Goal: Task Accomplishment & Management: Use online tool/utility

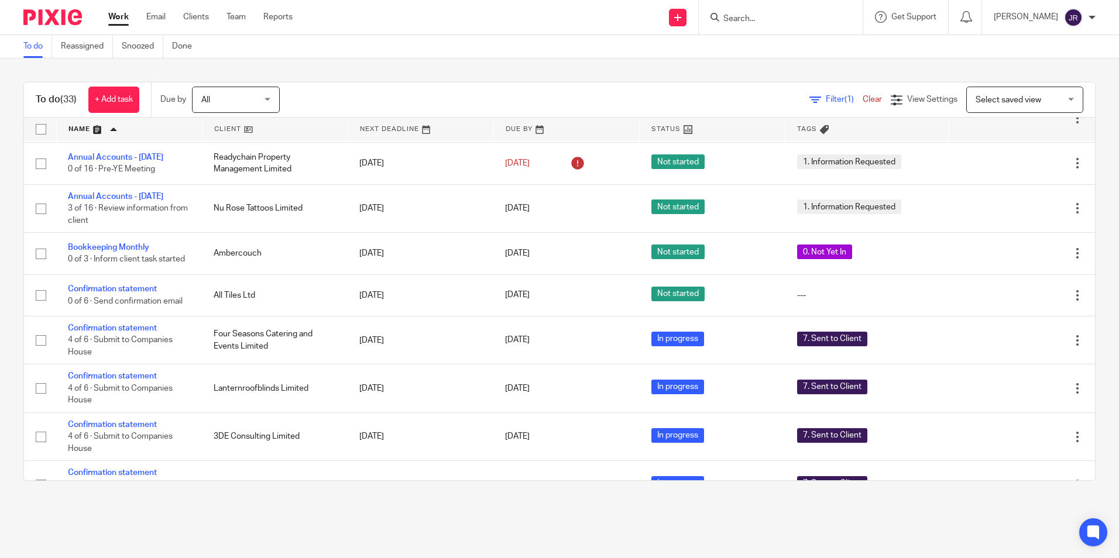
scroll to position [410, 0]
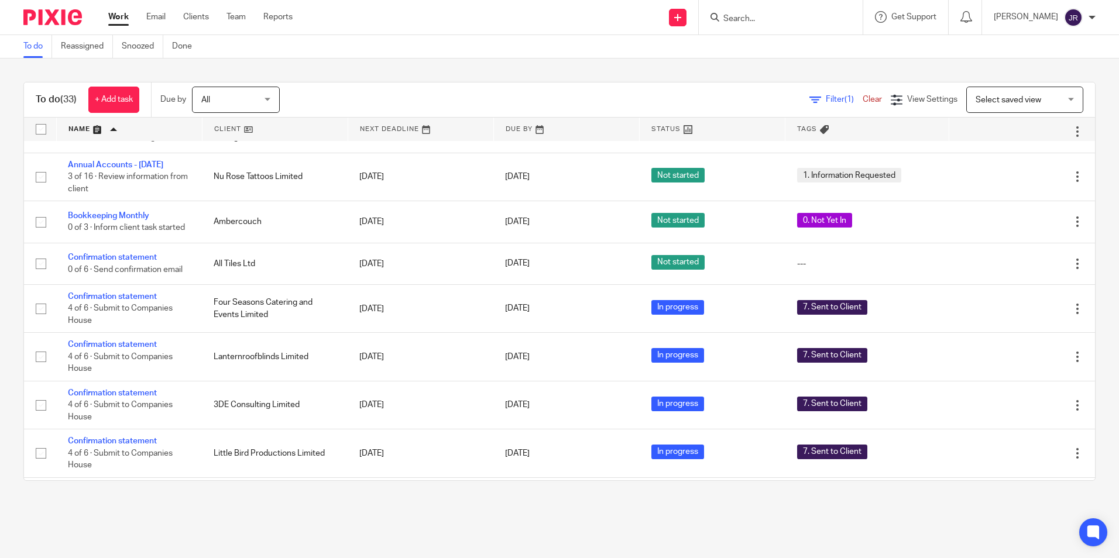
click at [792, 10] on form at bounding box center [784, 17] width 125 height 15
click at [801, 19] on input "Search" at bounding box center [774, 19] width 105 height 11
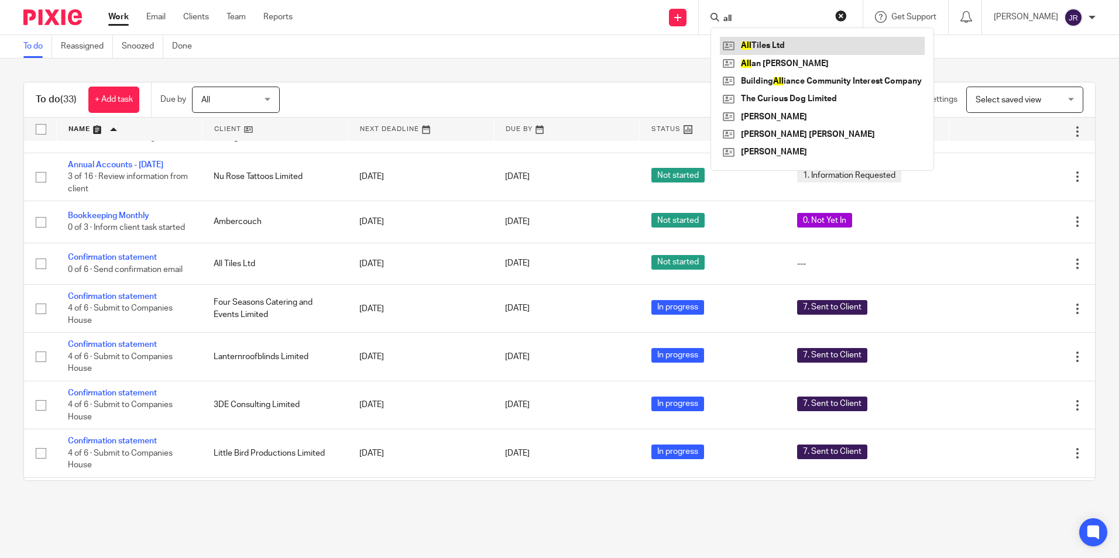
type input "all"
click at [774, 40] on link at bounding box center [822, 46] width 205 height 18
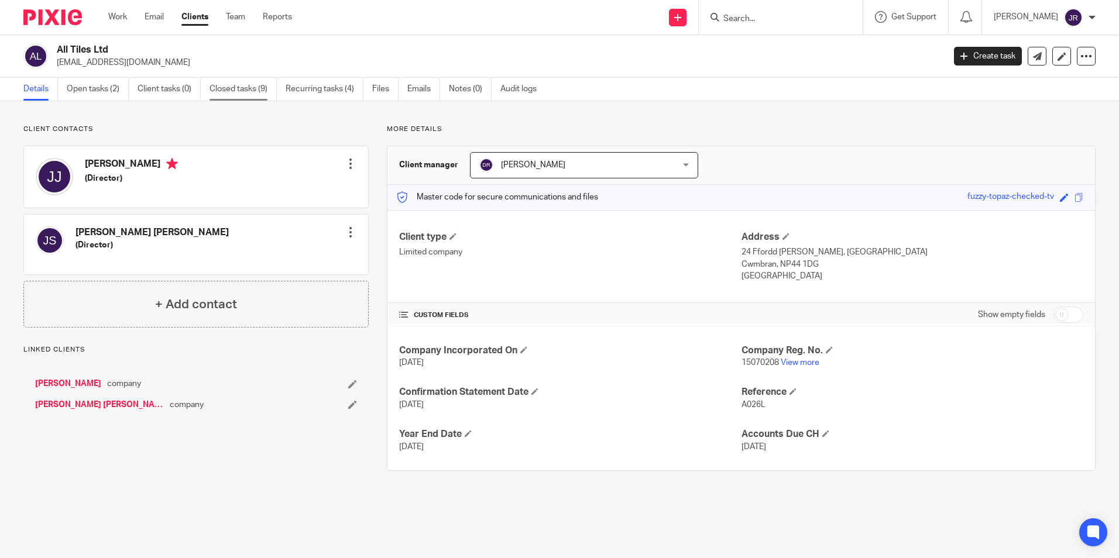
click at [250, 92] on link "Closed tasks (9)" at bounding box center [242, 89] width 67 height 23
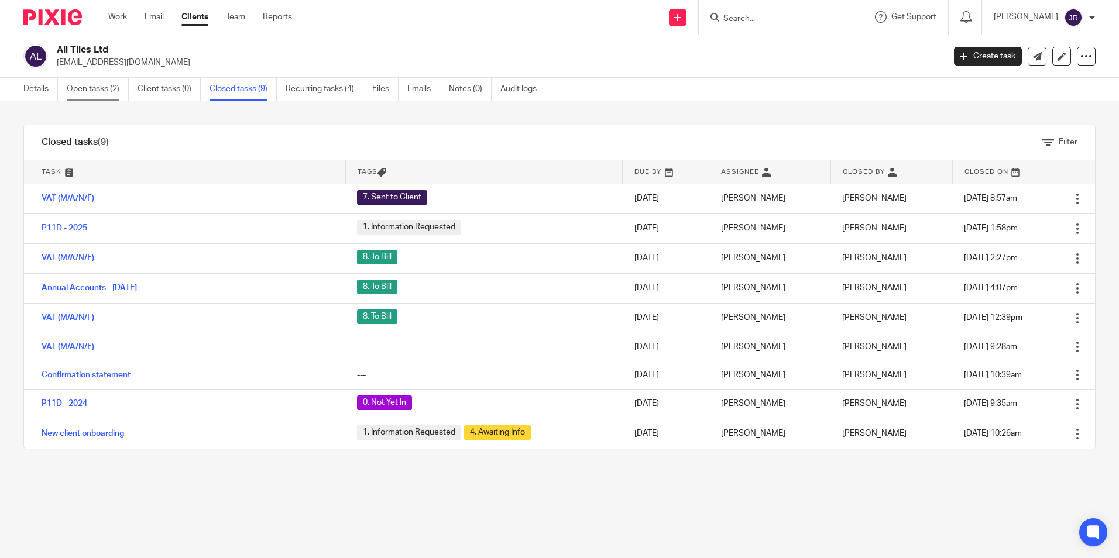
click at [84, 94] on link "Open tasks (2)" at bounding box center [98, 89] width 62 height 23
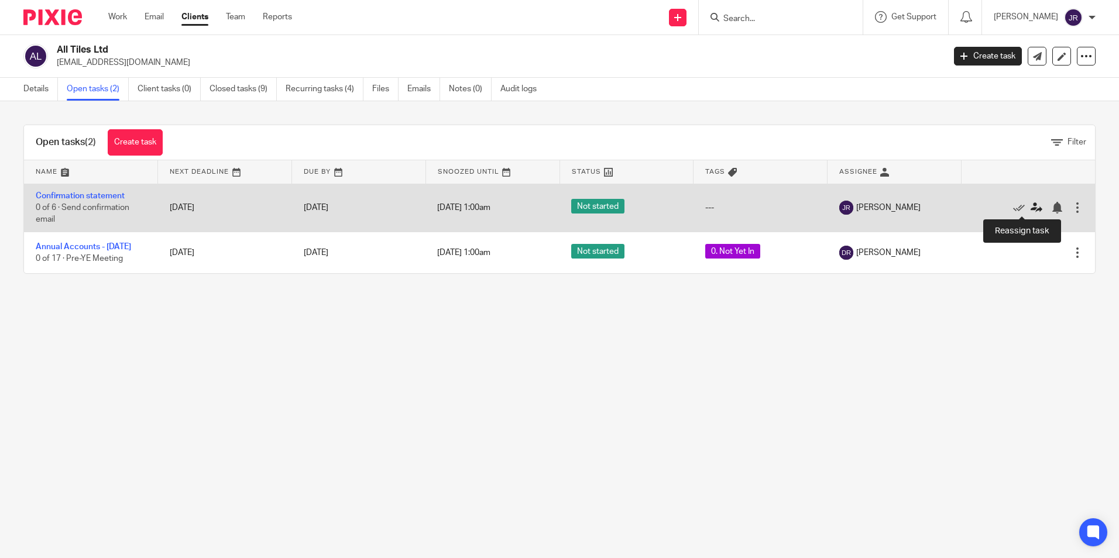
click at [1030, 207] on icon at bounding box center [1036, 208] width 12 height 12
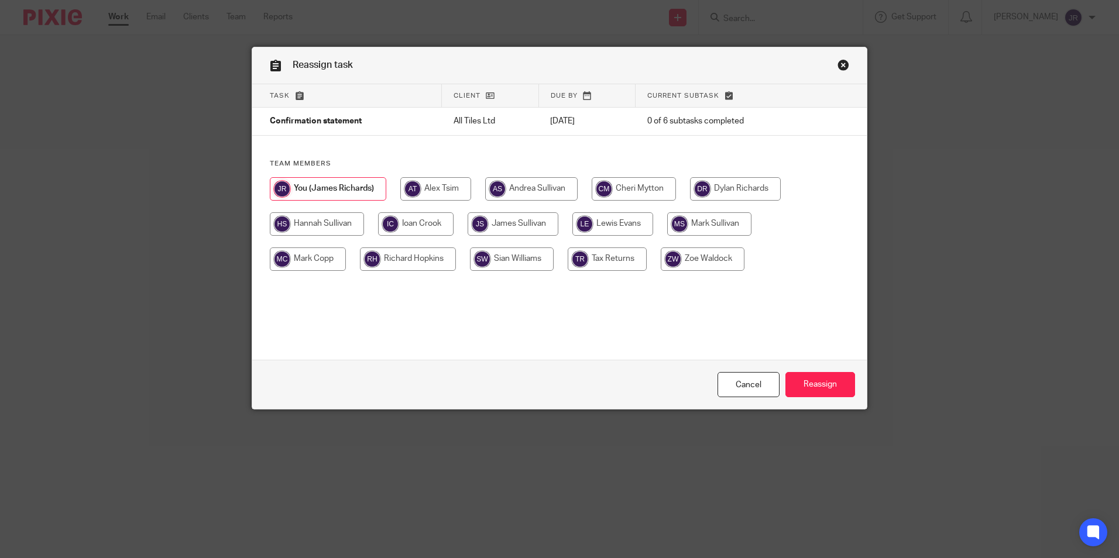
click at [613, 187] on input "radio" at bounding box center [634, 188] width 84 height 23
radio input "true"
click at [831, 384] on input "Reassign" at bounding box center [820, 384] width 70 height 25
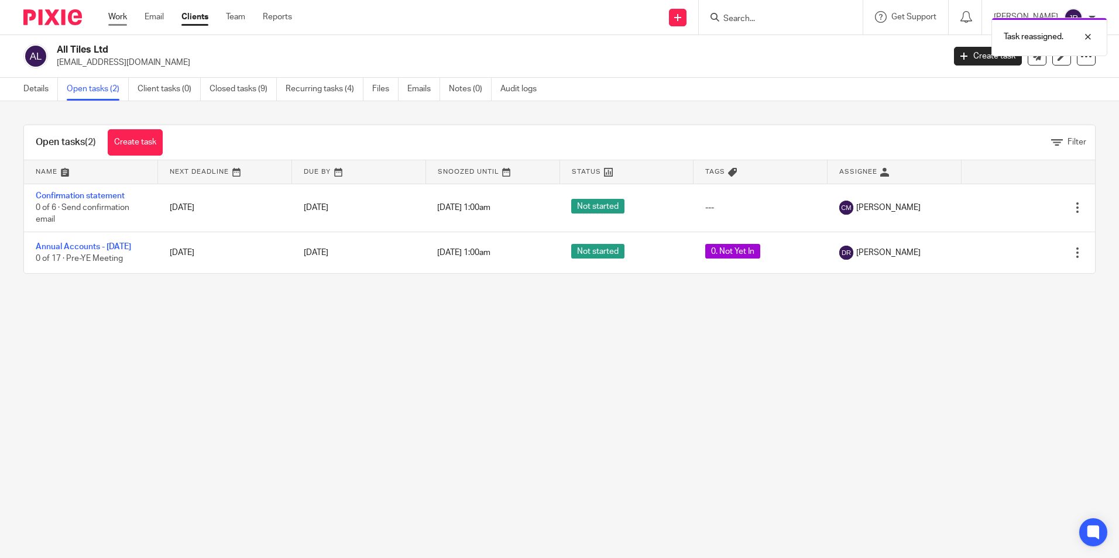
click at [112, 11] on link "Work" at bounding box center [117, 17] width 19 height 12
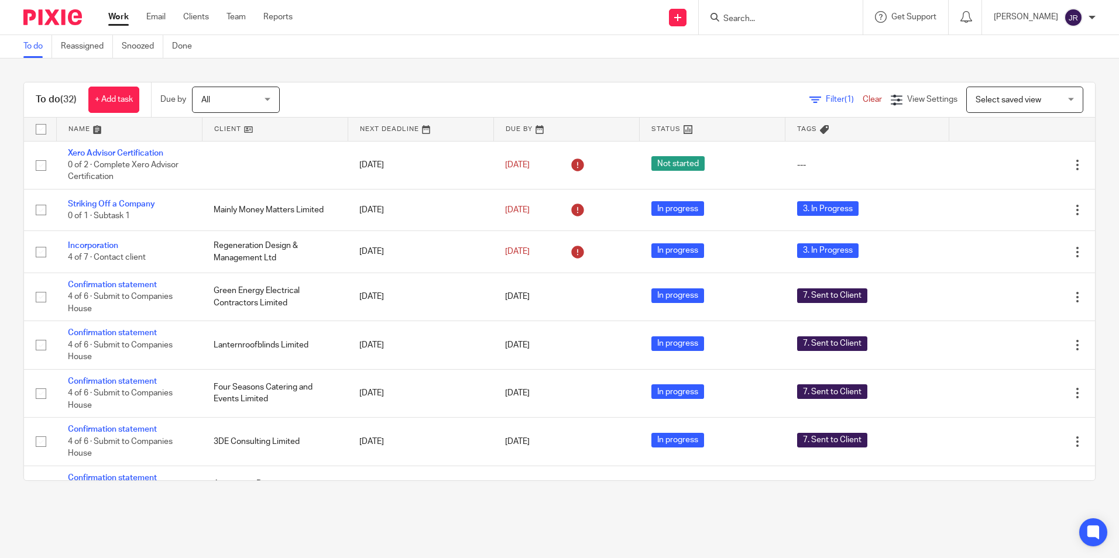
click at [81, 129] on link at bounding box center [129, 129] width 145 height 23
